Goal: Task Accomplishment & Management: Complete application form

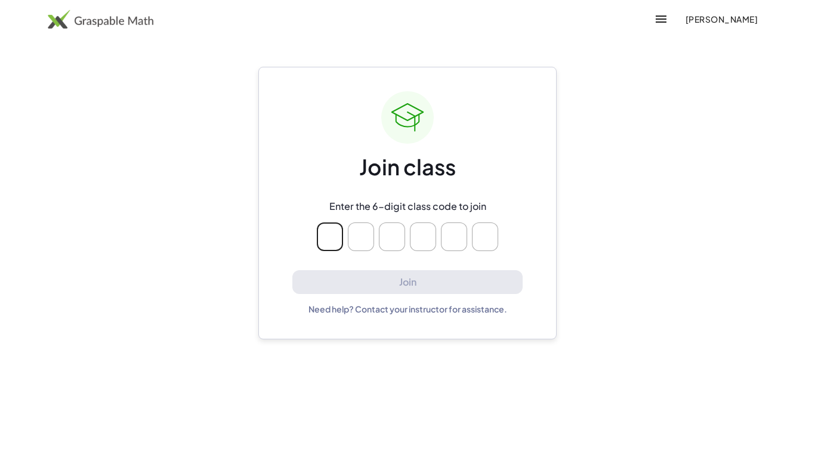
type input "*"
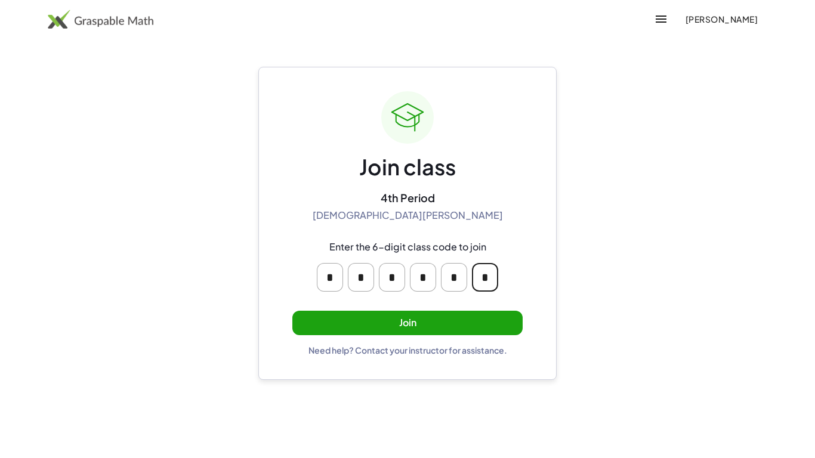
type input "*"
click at [443, 318] on button "Join" at bounding box center [407, 323] width 230 height 24
